Goal: Task Accomplishment & Management: Manage account settings

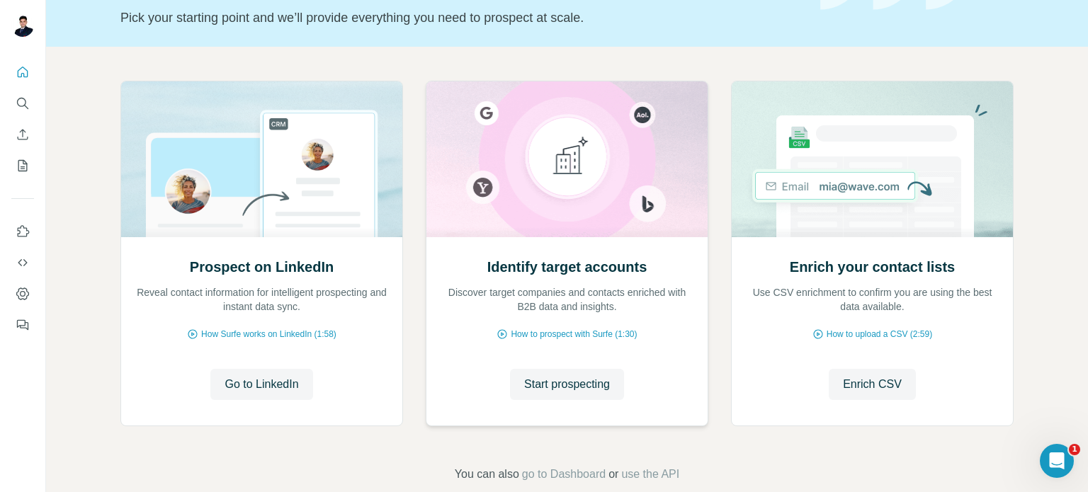
scroll to position [96, 0]
click at [281, 371] on button "Go to LinkedIn" at bounding box center [261, 383] width 102 height 31
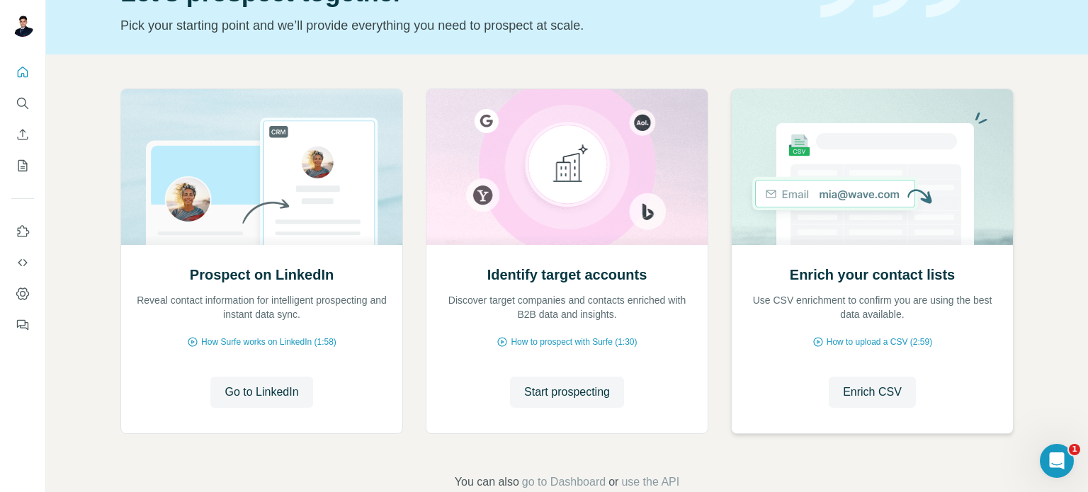
scroll to position [0, 0]
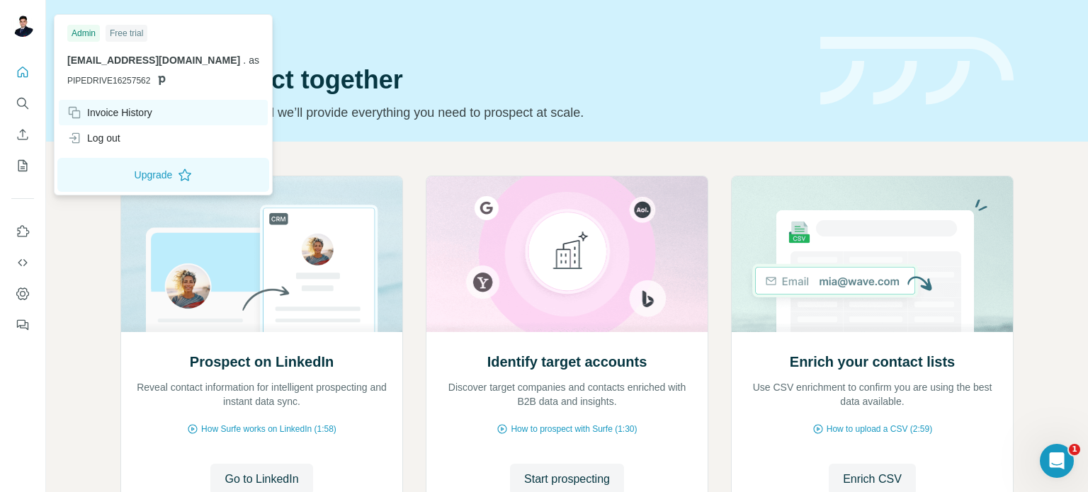
click at [145, 120] on div "Invoice History" at bounding box center [163, 113] width 209 height 26
click at [144, 118] on div "Invoice History" at bounding box center [109, 113] width 85 height 14
